Goal: Check status: Check status

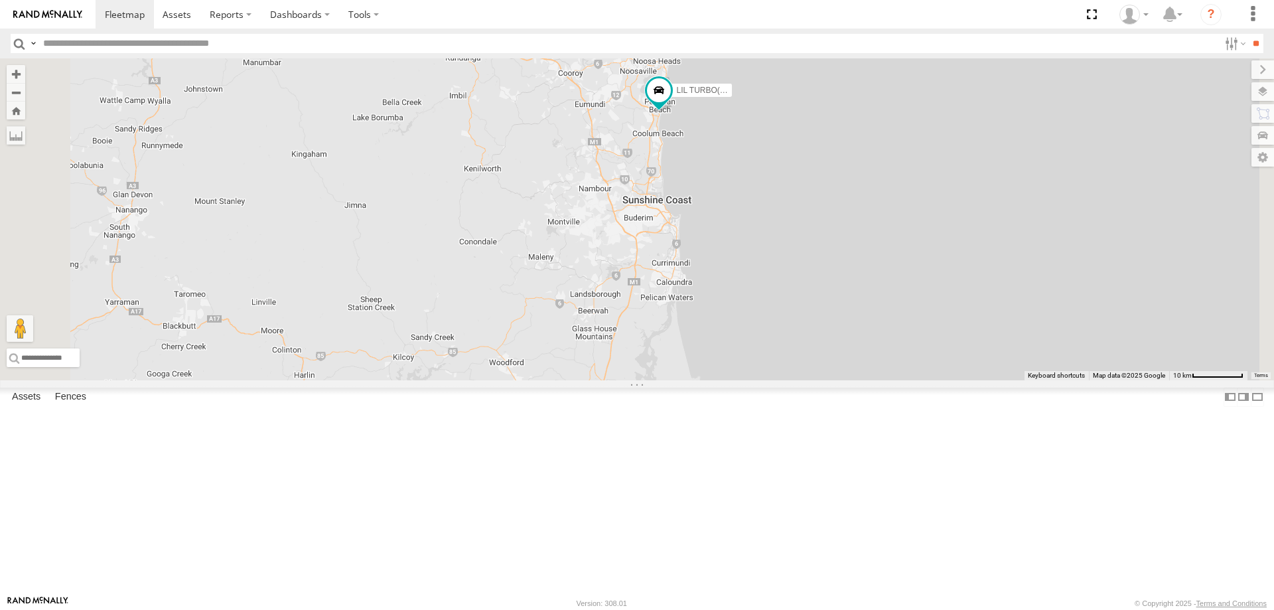
drag, startPoint x: 837, startPoint y: 220, endPoint x: 820, endPoint y: 396, distance: 177.3
click at [820, 380] on div "2 LIL TURBO(SMALL TRUCK)" at bounding box center [637, 219] width 1274 height 322
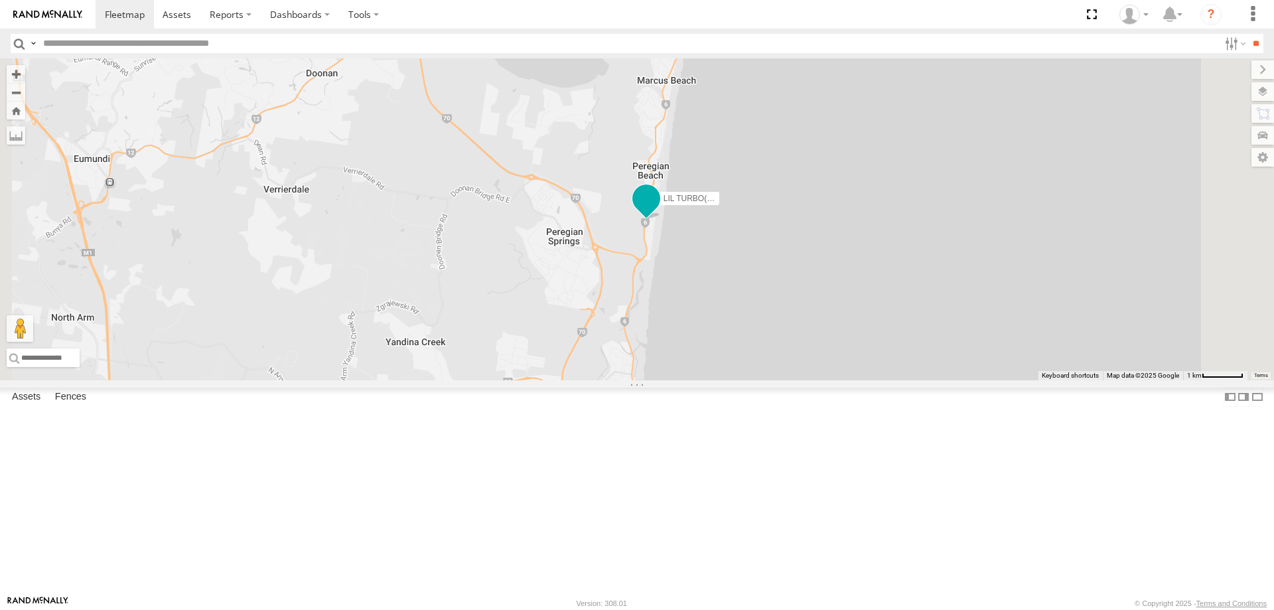
click at [661, 220] on span at bounding box center [646, 202] width 29 height 36
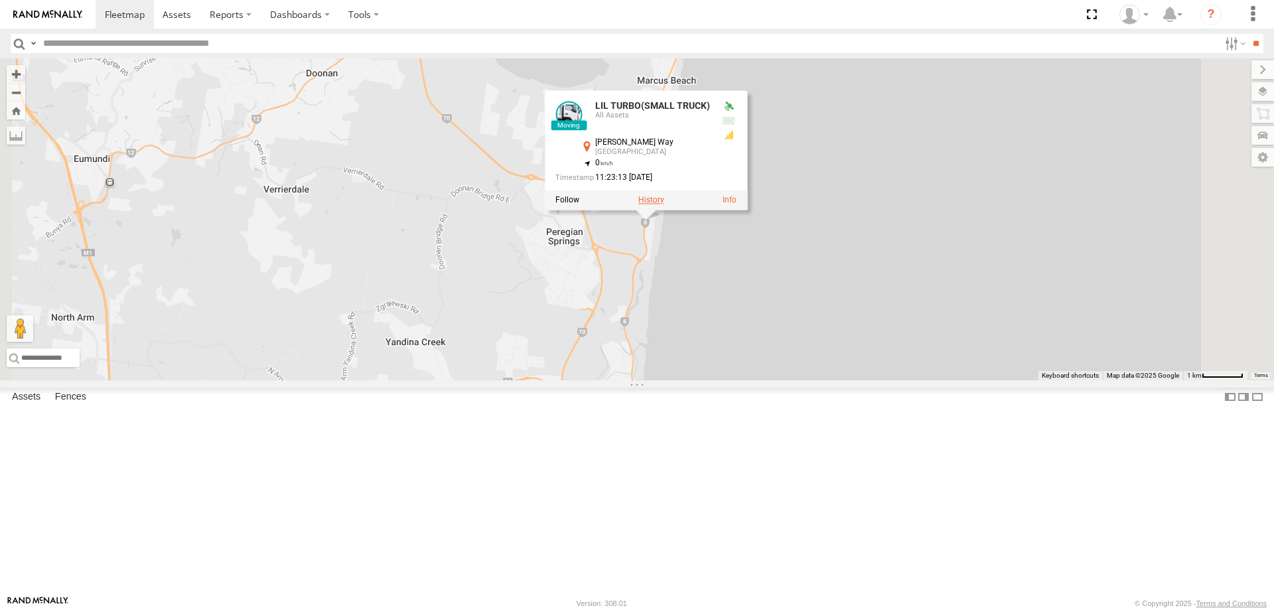
click at [664, 204] on label at bounding box center [651, 199] width 26 height 9
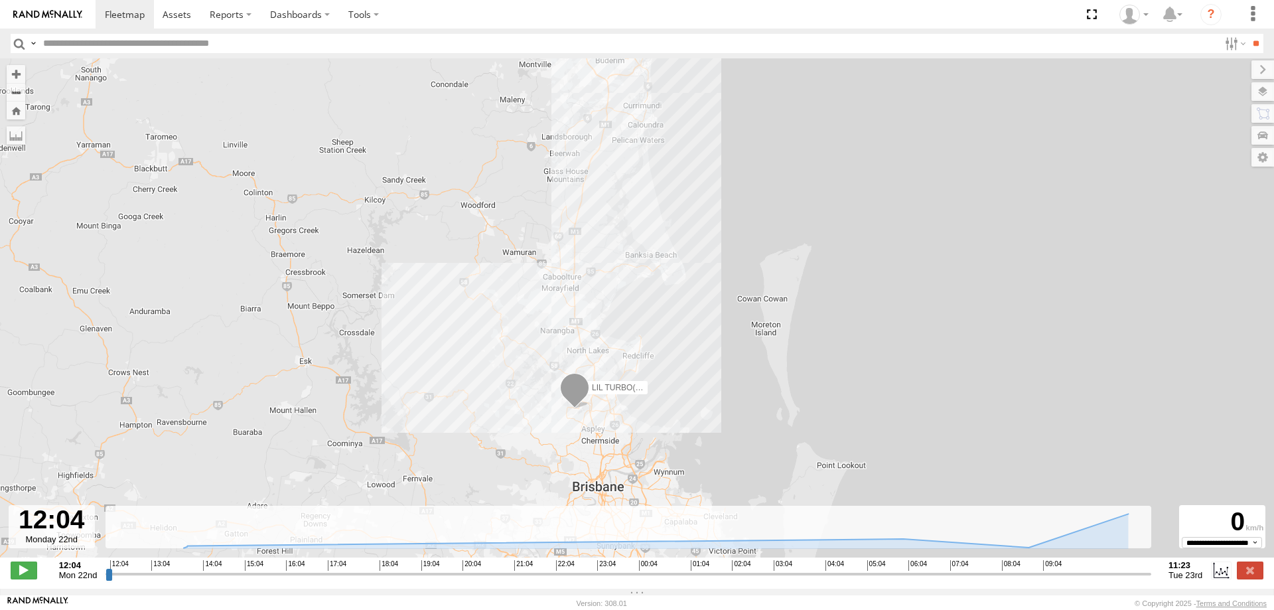
drag, startPoint x: 672, startPoint y: 442, endPoint x: 627, endPoint y: 307, distance: 142.7
click at [627, 307] on div "LIL TURBO(SMALL TRUCK) 10:55 Tue 11:06 Tue" at bounding box center [637, 314] width 1274 height 513
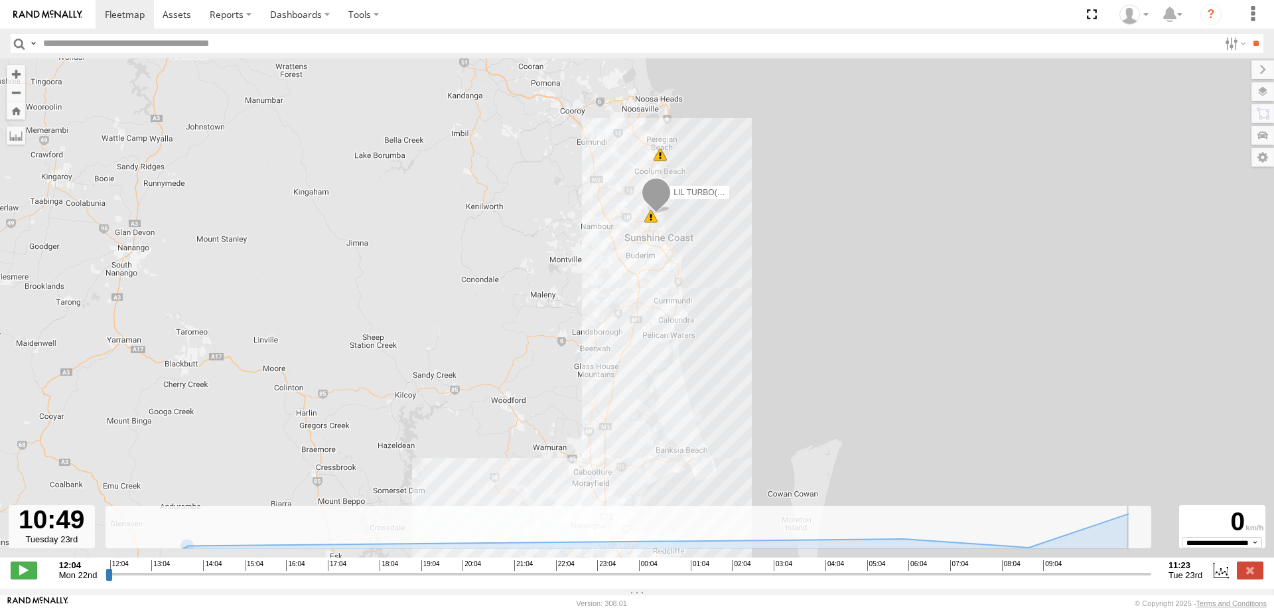
drag, startPoint x: 135, startPoint y: 583, endPoint x: 1122, endPoint y: 544, distance: 988.0
type input "**********"
click at [1122, 567] on input "range" at bounding box center [628, 573] width 1046 height 13
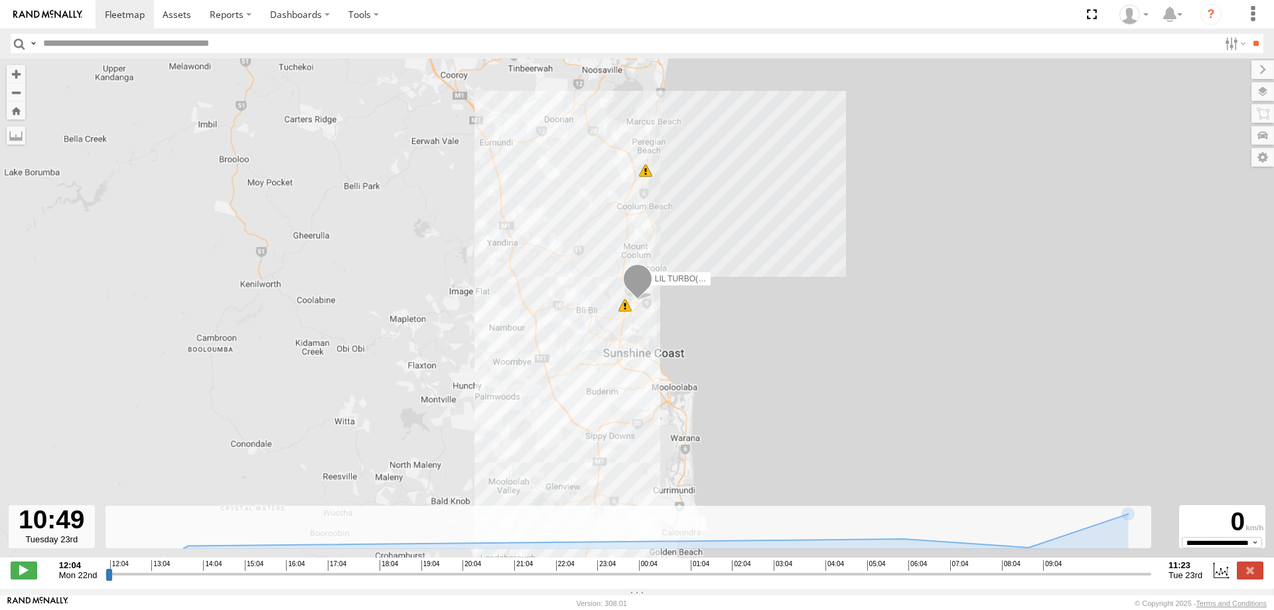
drag, startPoint x: 734, startPoint y: 217, endPoint x: 731, endPoint y: 296, distance: 79.0
click at [731, 296] on div "LIL TURBO(SMALL TRUCK) 10:55 Tue 11:06 Tue" at bounding box center [637, 314] width 1274 height 513
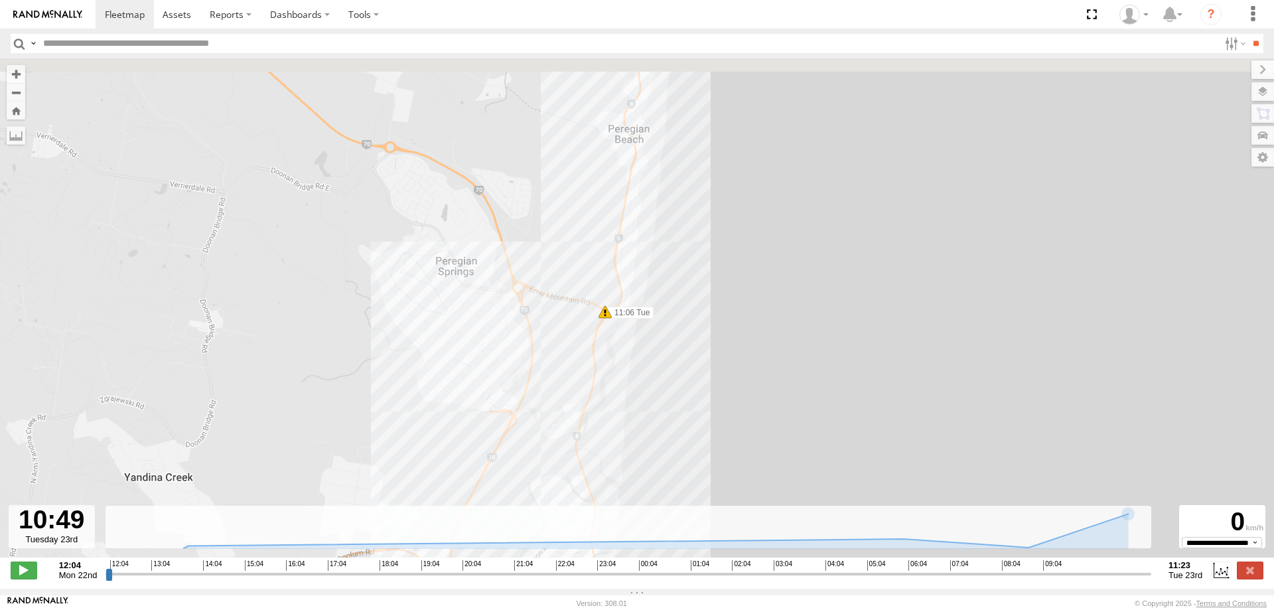
drag, startPoint x: 673, startPoint y: 151, endPoint x: 693, endPoint y: 238, distance: 88.7
click at [693, 238] on div "LIL TURBO(SMALL TRUCK) 10:55 Tue 11:06 Tue" at bounding box center [637, 314] width 1274 height 513
